Goal: Check status: Check status

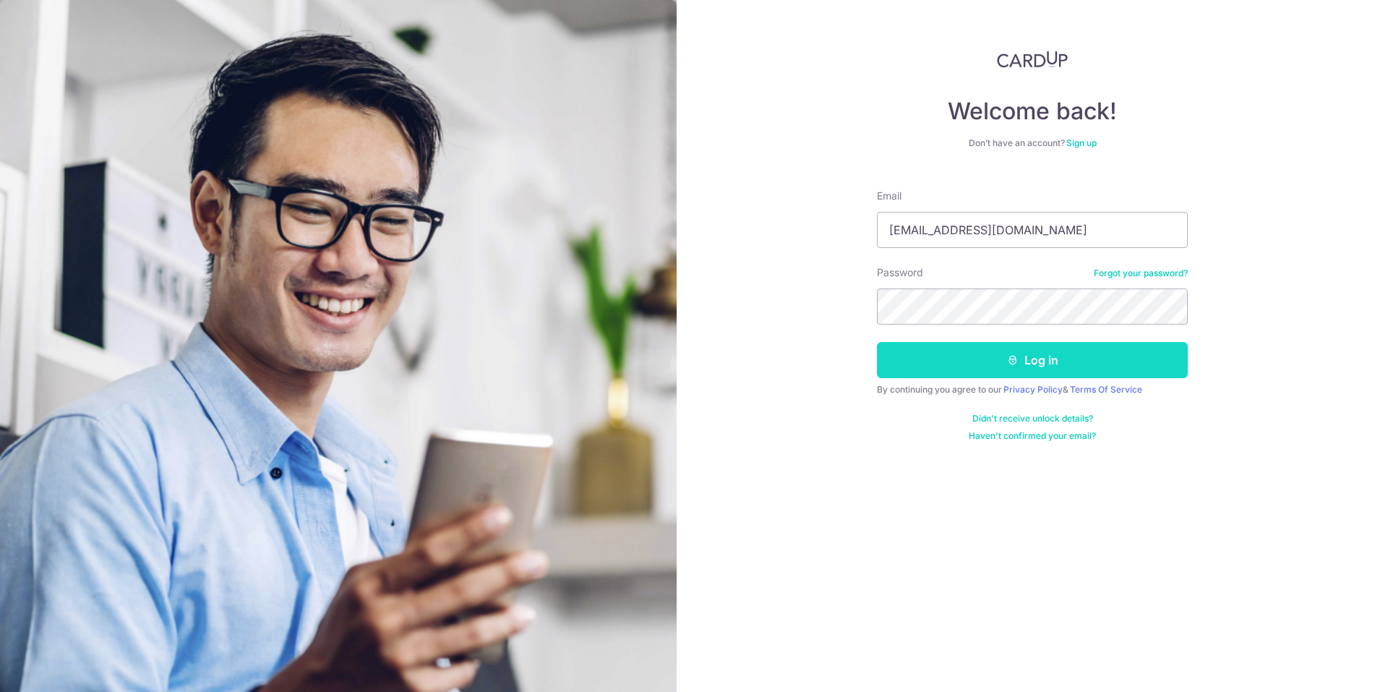
click at [1063, 358] on button "Log in" at bounding box center [1032, 360] width 311 height 36
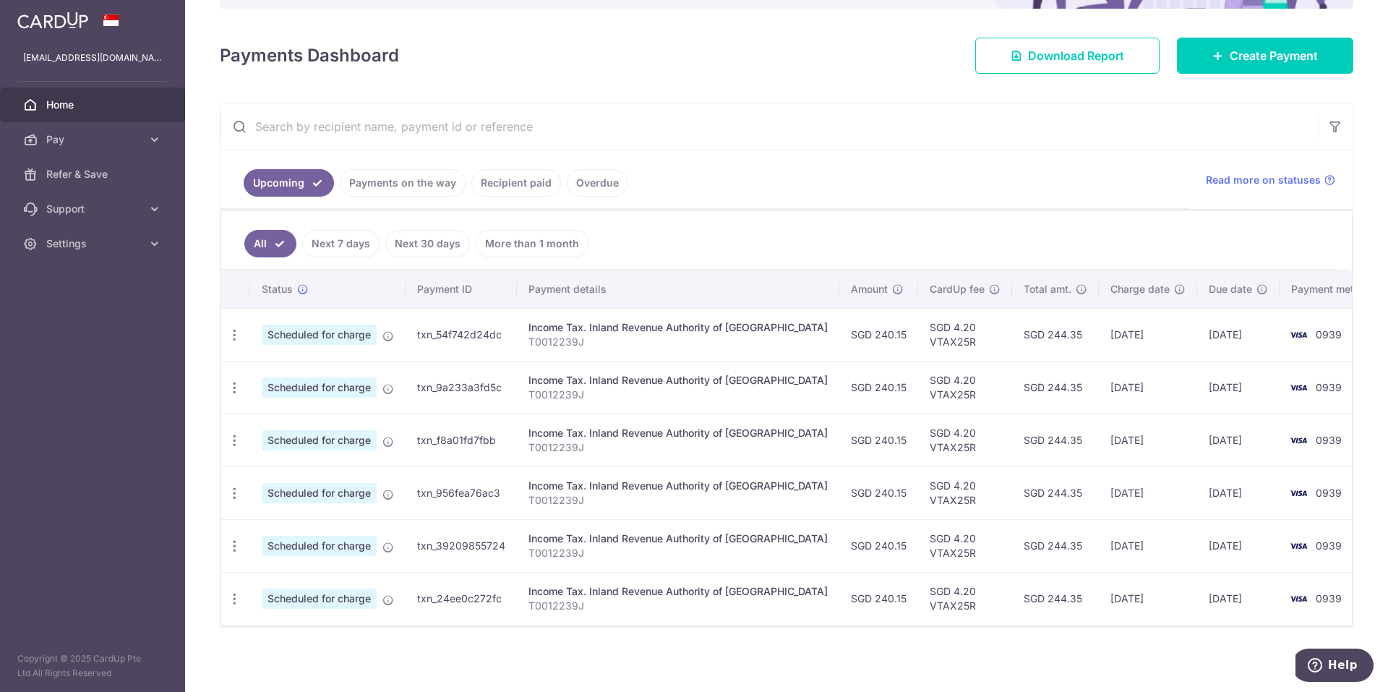
scroll to position [180, 0]
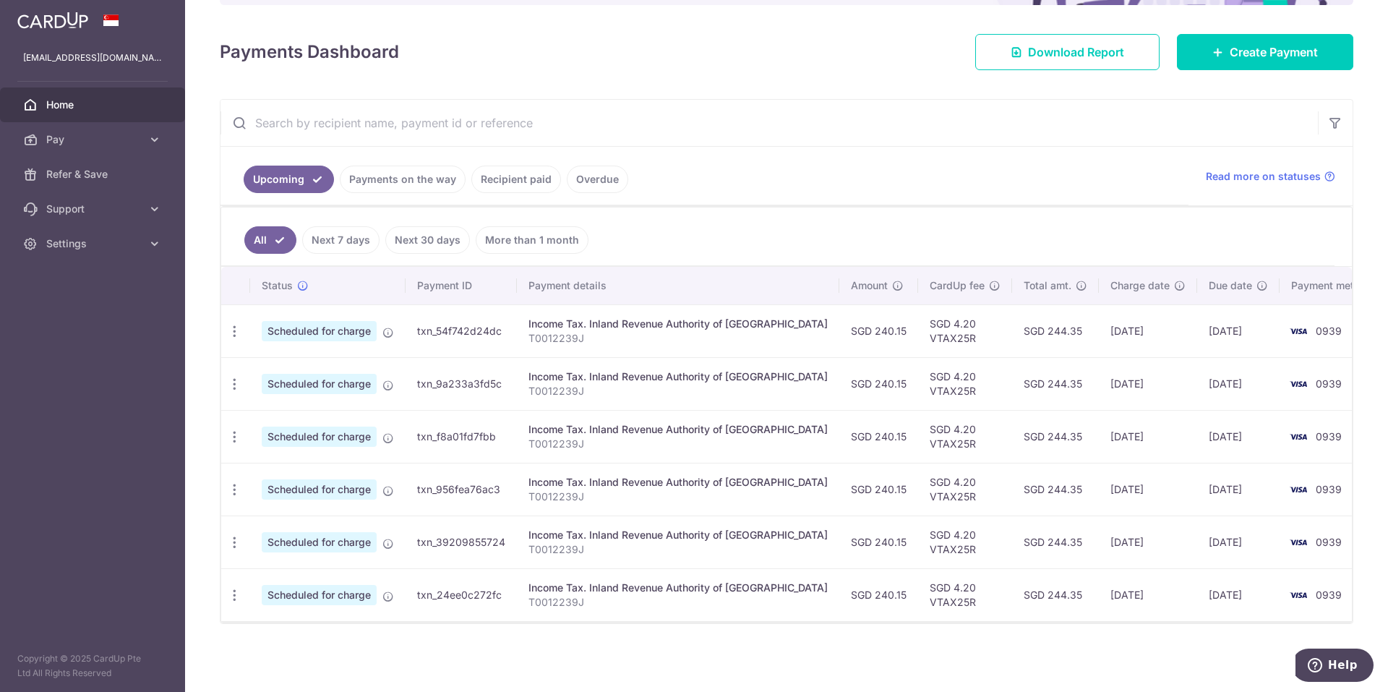
click at [418, 178] on link "Payments on the way" at bounding box center [403, 179] width 126 height 27
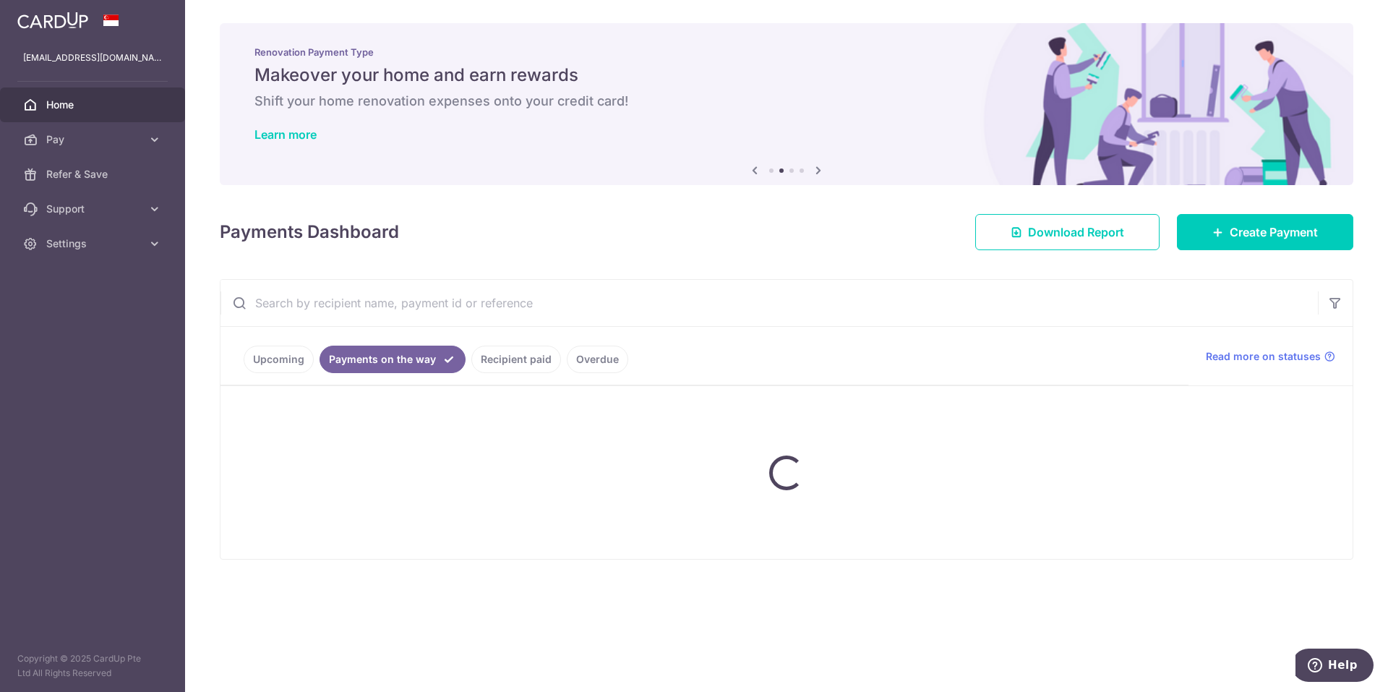
scroll to position [0, 0]
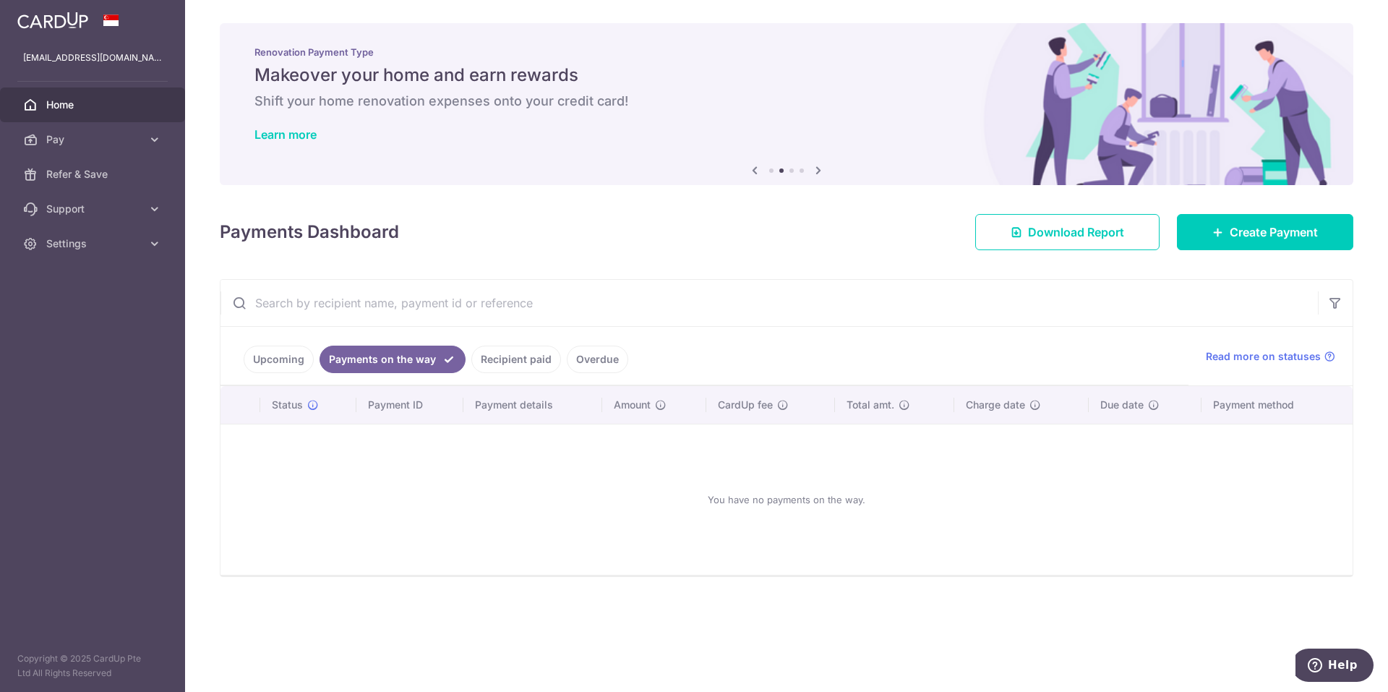
click at [523, 367] on link "Recipient paid" at bounding box center [516, 358] width 90 height 27
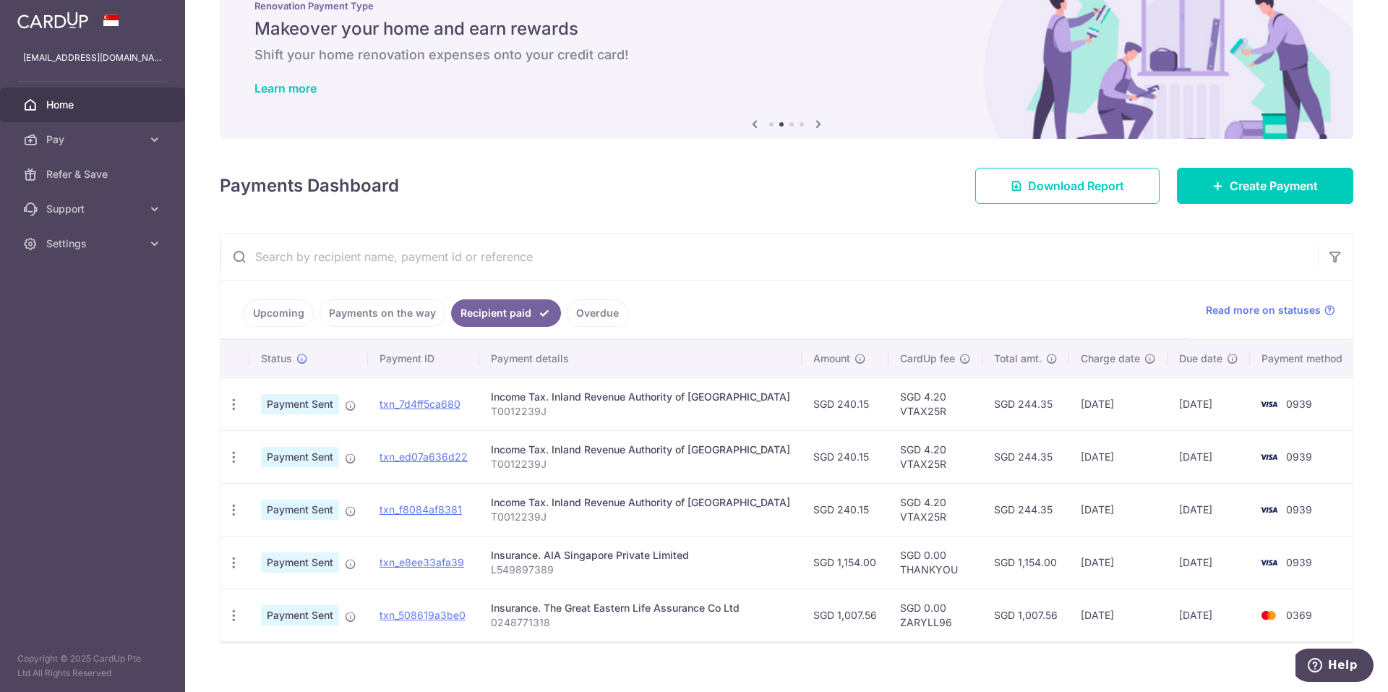
scroll to position [66, 0]
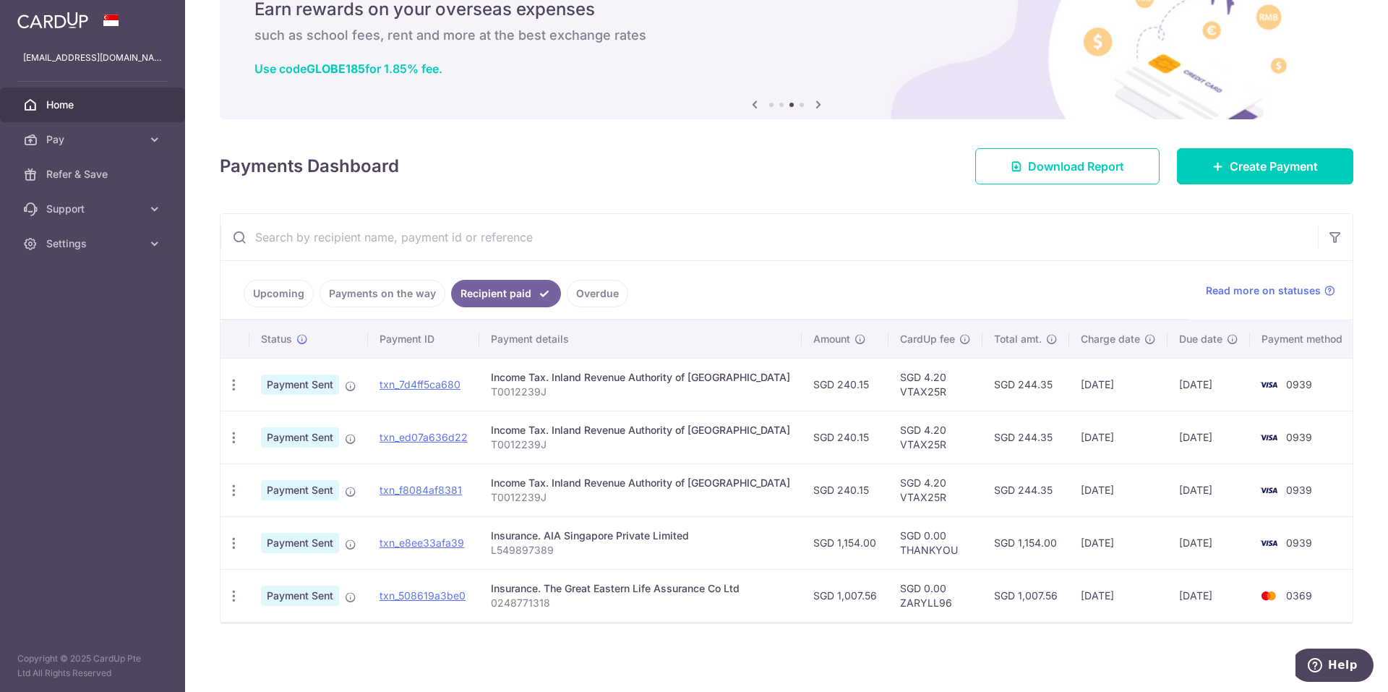
click at [386, 299] on link "Payments on the way" at bounding box center [382, 293] width 126 height 27
